Goal: Obtain resource: Download file/media

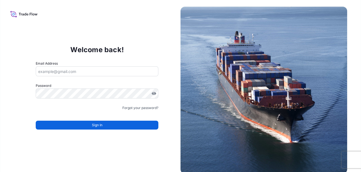
click at [98, 73] on input "Email Address" at bounding box center [97, 71] width 123 height 10
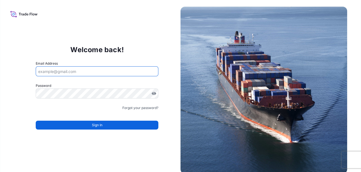
type input "shirley.montalvan@bdpint.com"
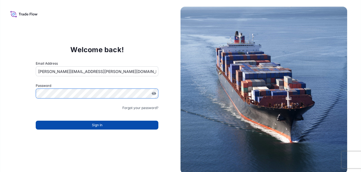
click at [117, 121] on button "Sign In" at bounding box center [97, 125] width 123 height 9
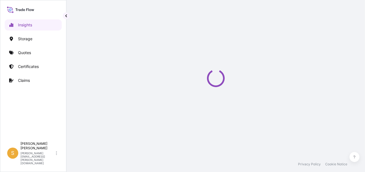
select select "2025"
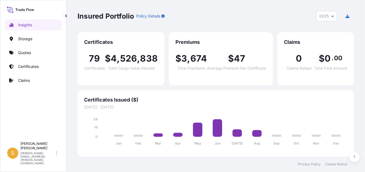
click at [42, 55] on link "Quotes" at bounding box center [33, 52] width 57 height 11
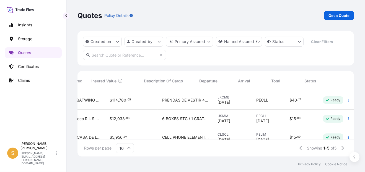
scroll to position [0, 221]
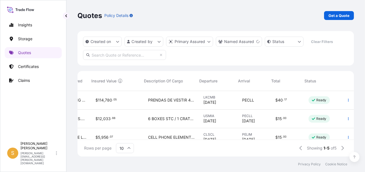
click at [319, 100] on p "Ready" at bounding box center [322, 100] width 10 height 4
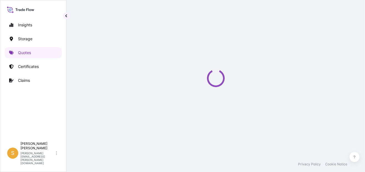
select select "Water"
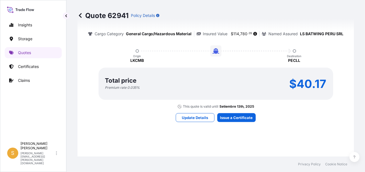
scroll to position [469, 0]
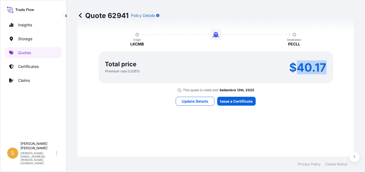
drag, startPoint x: 295, startPoint y: 71, endPoint x: 323, endPoint y: 71, distance: 27.4
click at [323, 71] on p "$40.17" at bounding box center [308, 67] width 37 height 9
copy p "40.17"
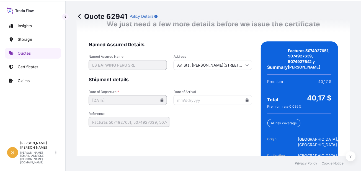
scroll to position [910, 0]
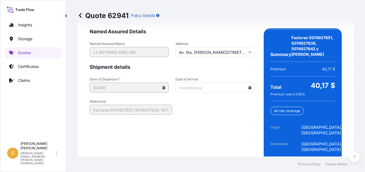
click at [249, 84] on input "Date of Arrival" at bounding box center [215, 88] width 79 height 10
click at [244, 83] on input "Date of Arrival" at bounding box center [215, 88] width 79 height 10
click at [249, 86] on icon at bounding box center [250, 87] width 3 height 3
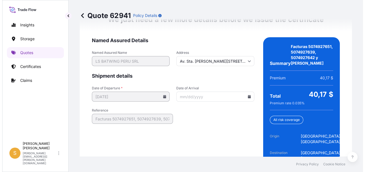
scroll to position [923, 0]
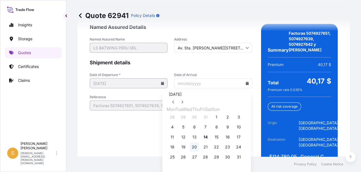
click at [198, 151] on button "20" at bounding box center [194, 146] width 9 height 9
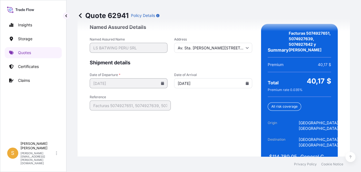
type input "08/20/2025"
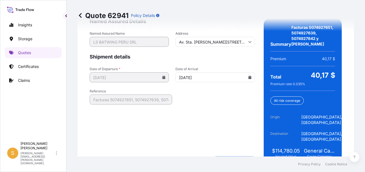
scroll to position [921, 0]
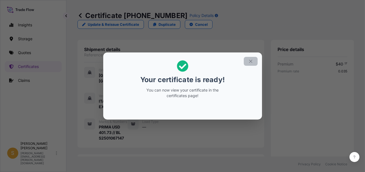
click at [253, 61] on icon "button" at bounding box center [251, 61] width 5 height 5
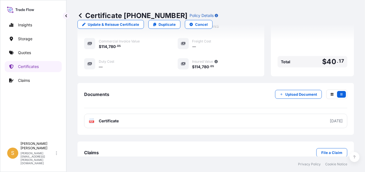
scroll to position [185, 0]
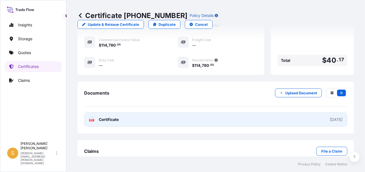
click at [161, 112] on link "PDF Certificate 2025-08-14" at bounding box center [215, 119] width 263 height 14
